Goal: Information Seeking & Learning: Learn about a topic

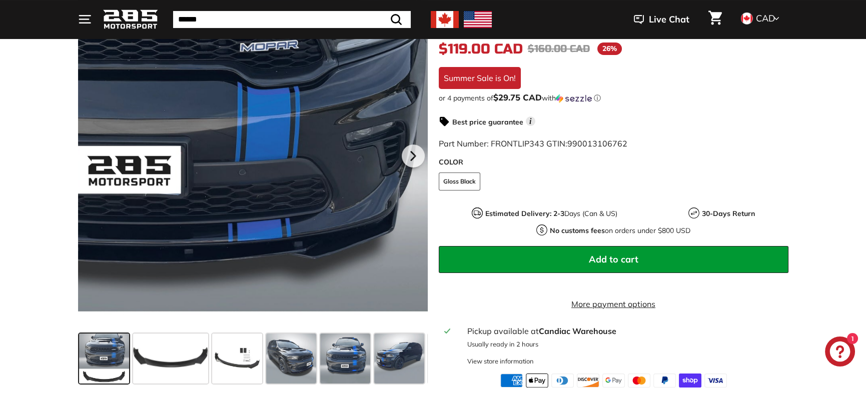
scroll to position [300, 0]
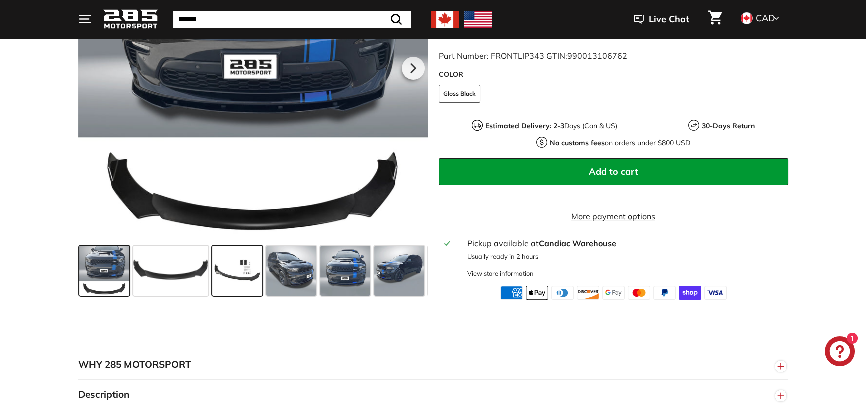
click at [243, 278] on span at bounding box center [237, 271] width 50 height 50
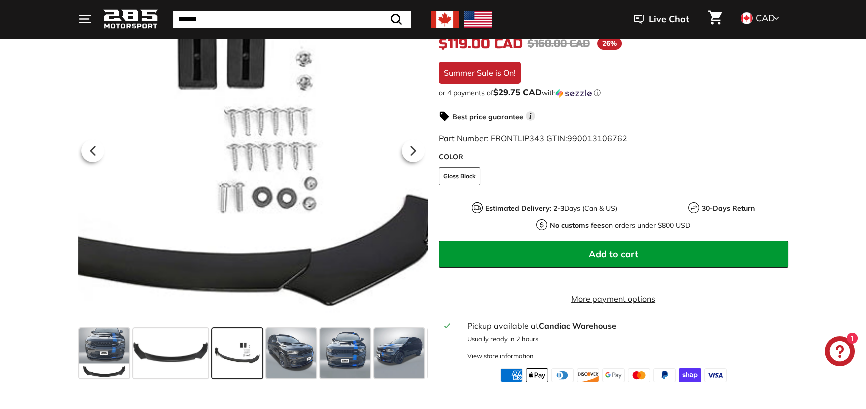
scroll to position [200, 0]
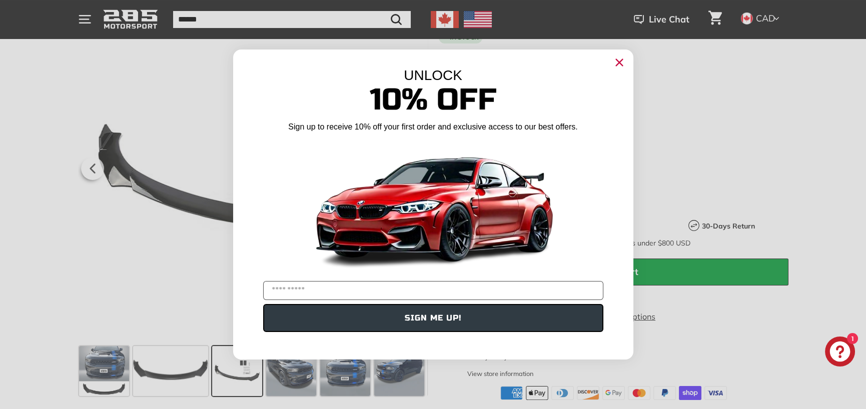
click at [616, 61] on circle "Close dialog" at bounding box center [618, 62] width 15 height 15
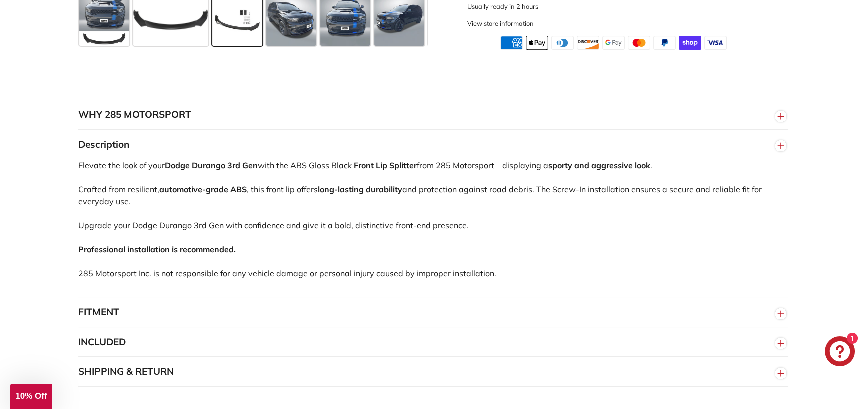
scroll to position [650, 0]
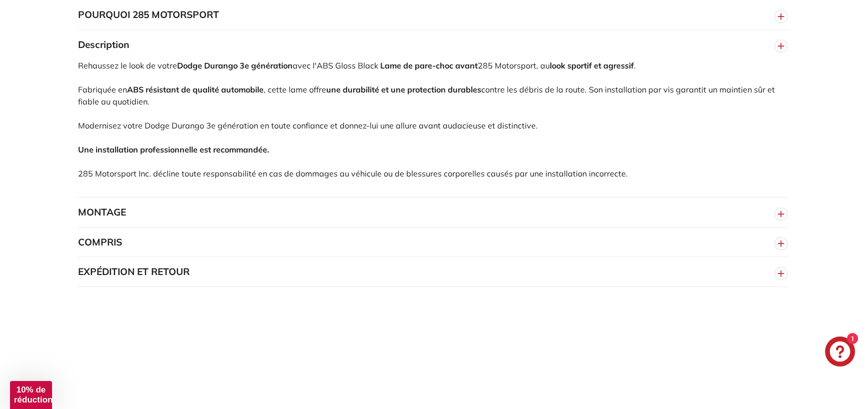
click at [118, 218] on font "MONTAGE" at bounding box center [102, 212] width 48 height 12
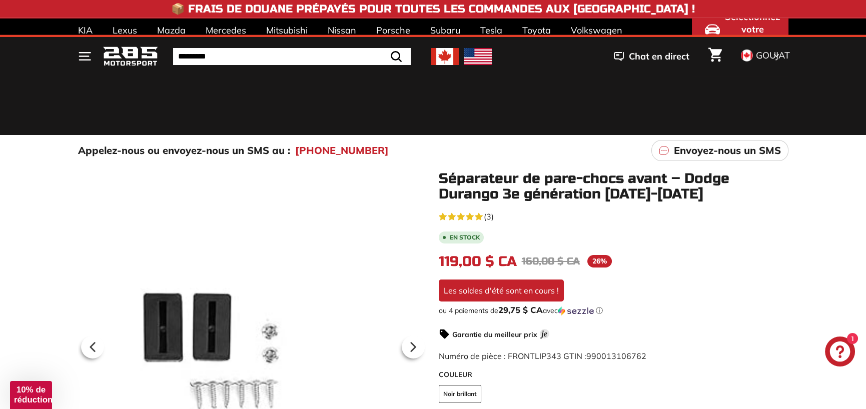
scroll to position [450, 0]
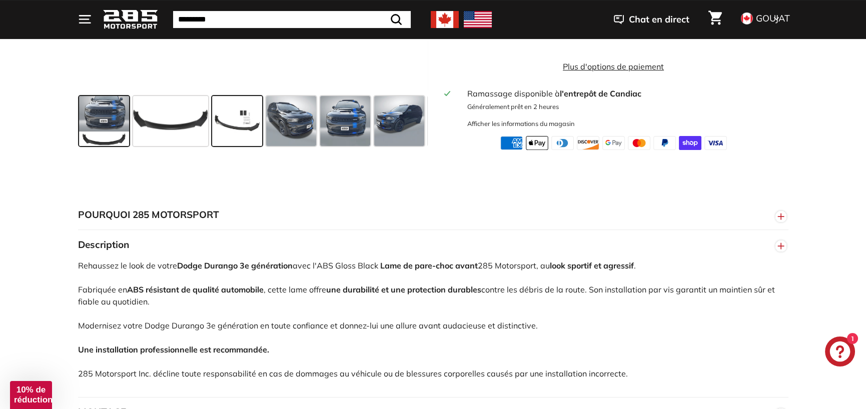
click at [104, 136] on span at bounding box center [104, 121] width 50 height 50
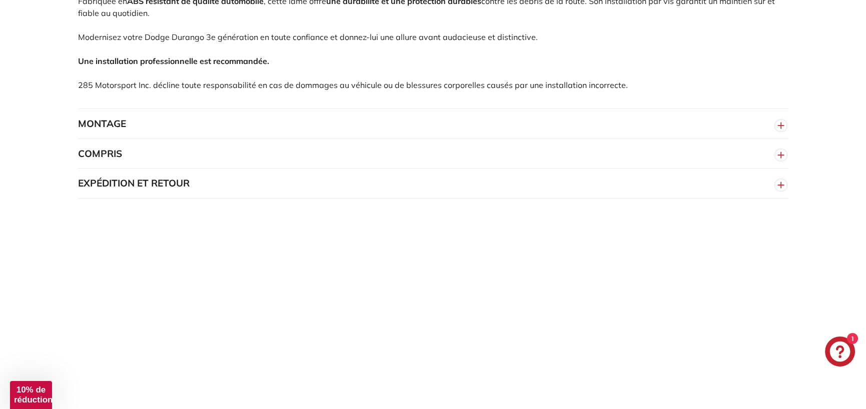
scroll to position [650, 0]
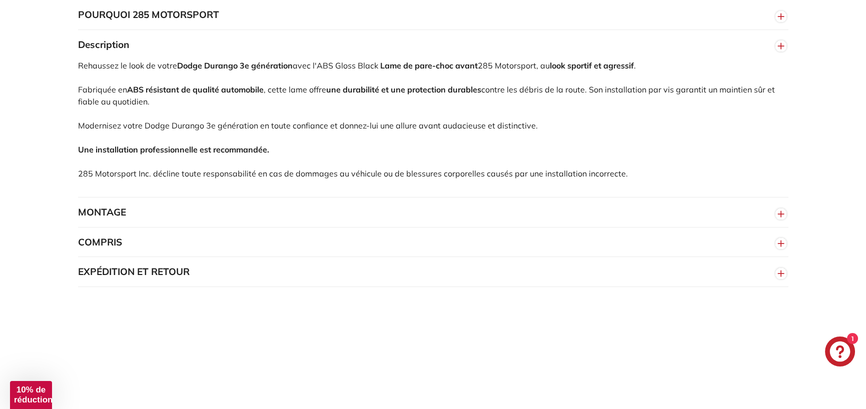
click at [120, 218] on font "MONTAGE" at bounding box center [102, 212] width 48 height 12
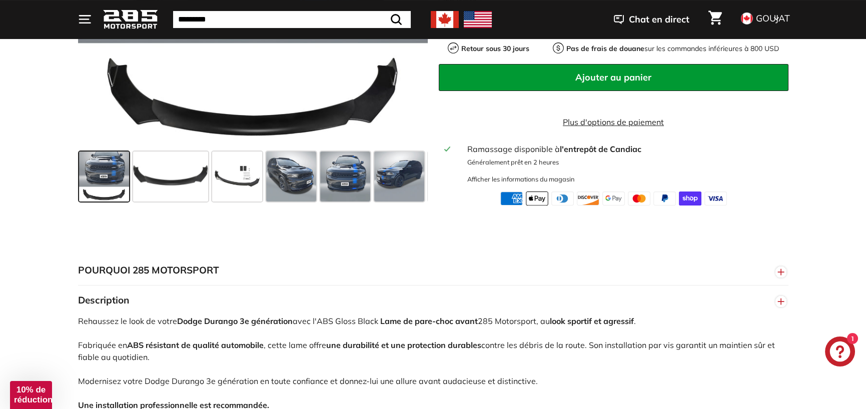
scroll to position [200, 0]
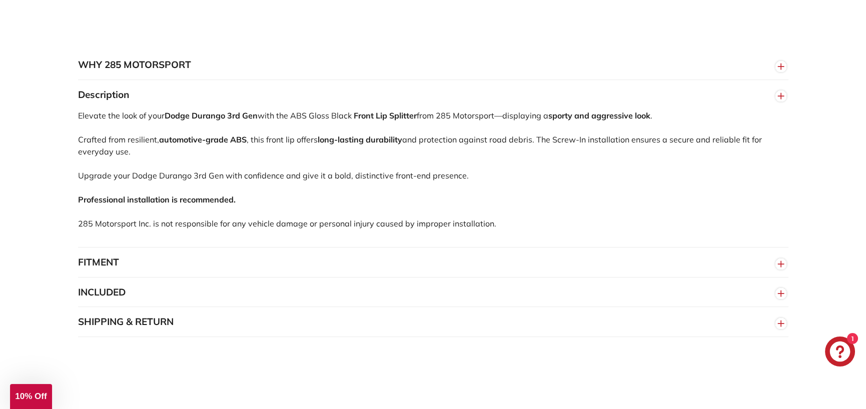
scroll to position [650, 0]
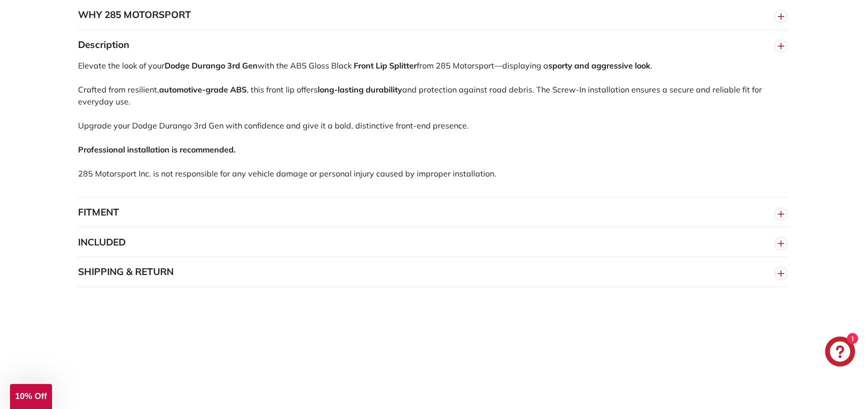
click at [93, 217] on button "FITMENT" at bounding box center [433, 213] width 710 height 30
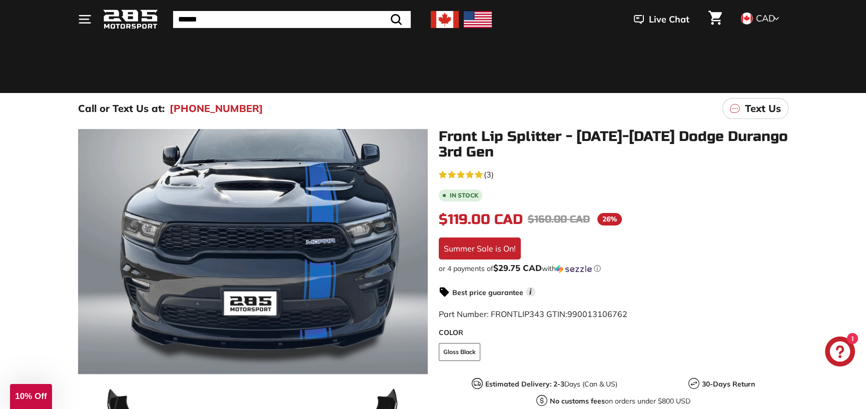
scroll to position [0, 0]
